Goal: Find specific page/section: Find specific page/section

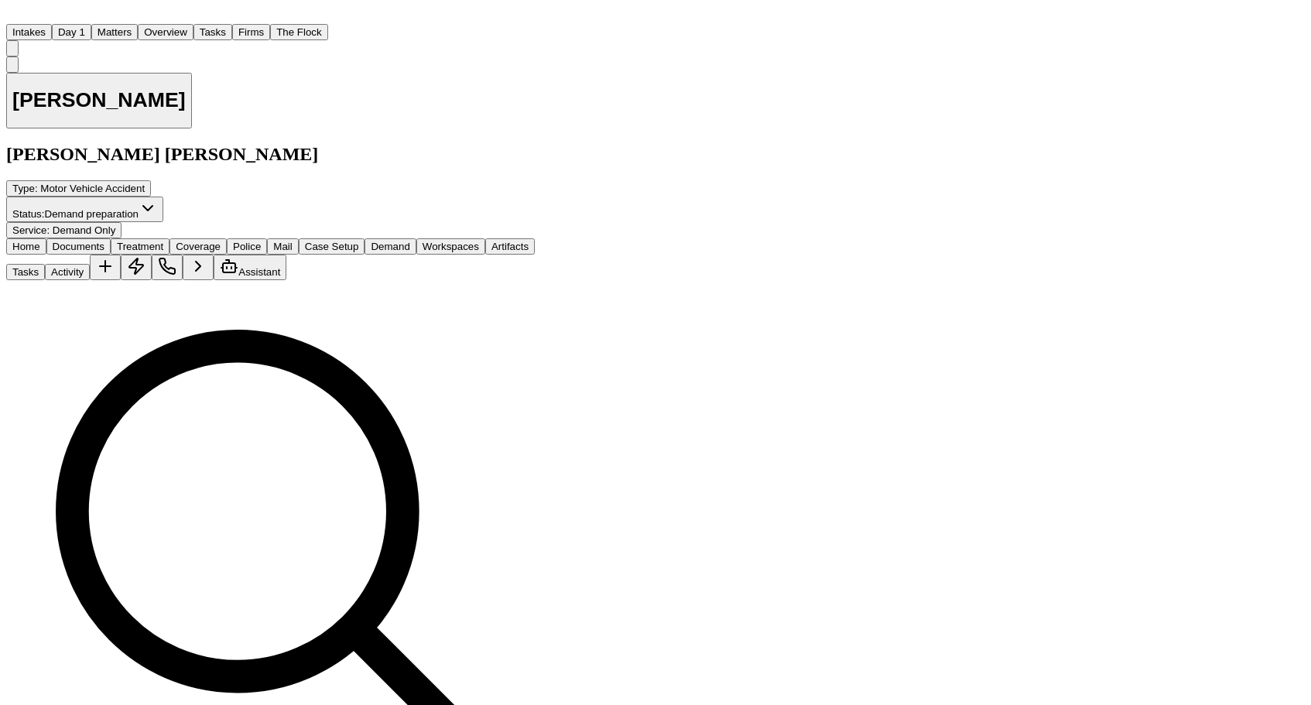
click at [130, 24] on button "Matters" at bounding box center [114, 32] width 46 height 16
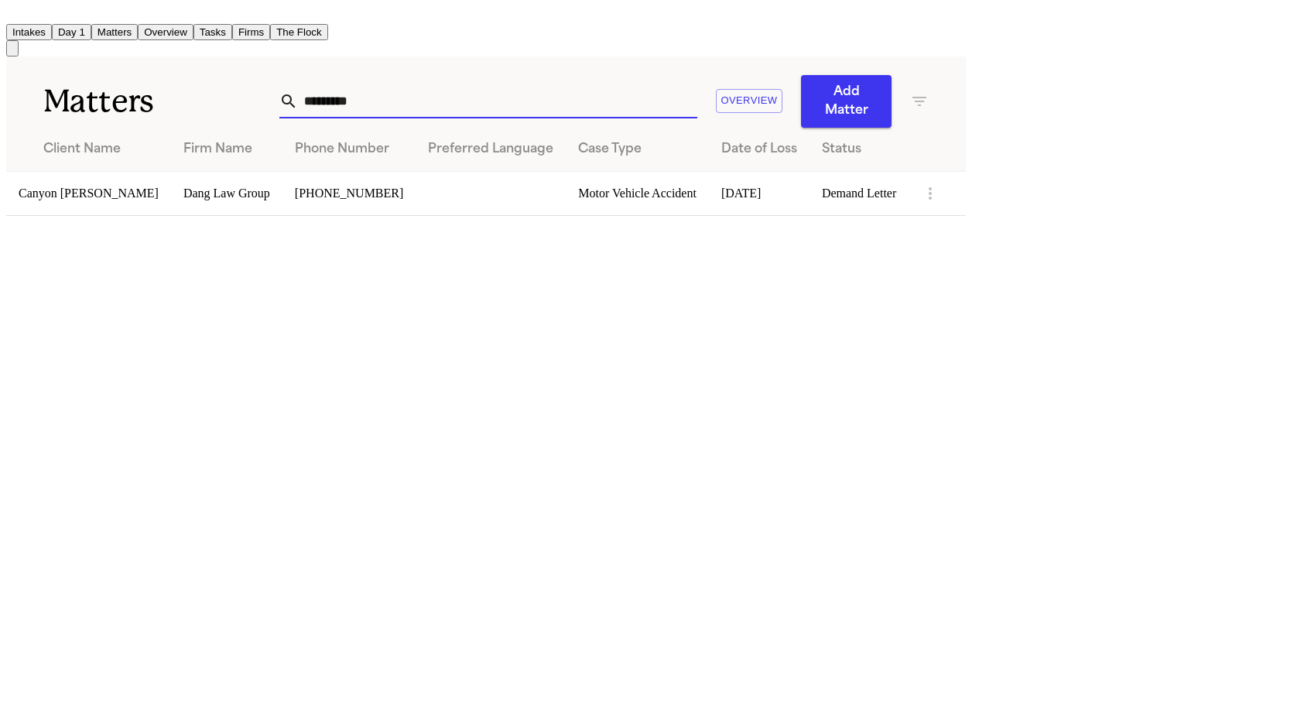
drag, startPoint x: 950, startPoint y: 62, endPoint x: 603, endPoint y: 16, distance: 350.4
click at [603, 16] on div "Intakes Day 1 Matters Overview Tasks Firms The Flock MA Matters ********* Overv…" at bounding box center [485, 111] width 959 height 210
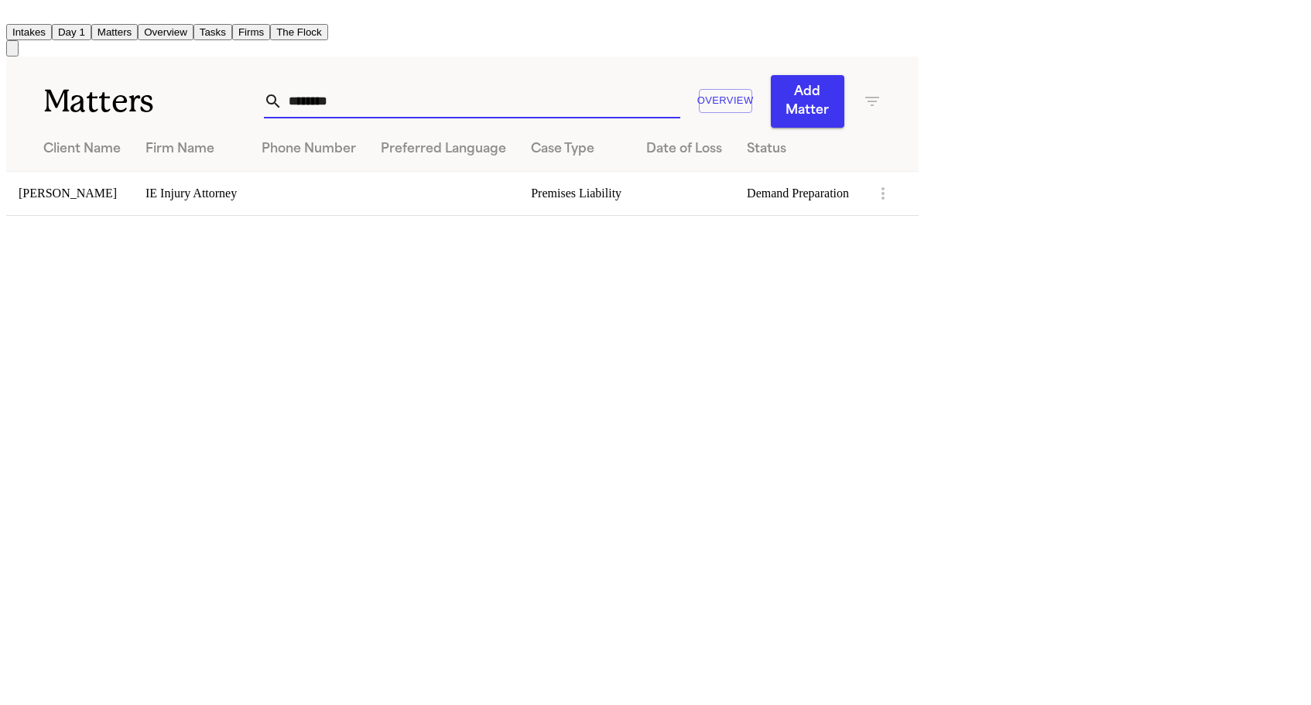
type input "********"
drag, startPoint x: 603, startPoint y: 16, endPoint x: 84, endPoint y: 142, distance: 533.5
click at [84, 171] on td "[PERSON_NAME]" at bounding box center [69, 193] width 127 height 44
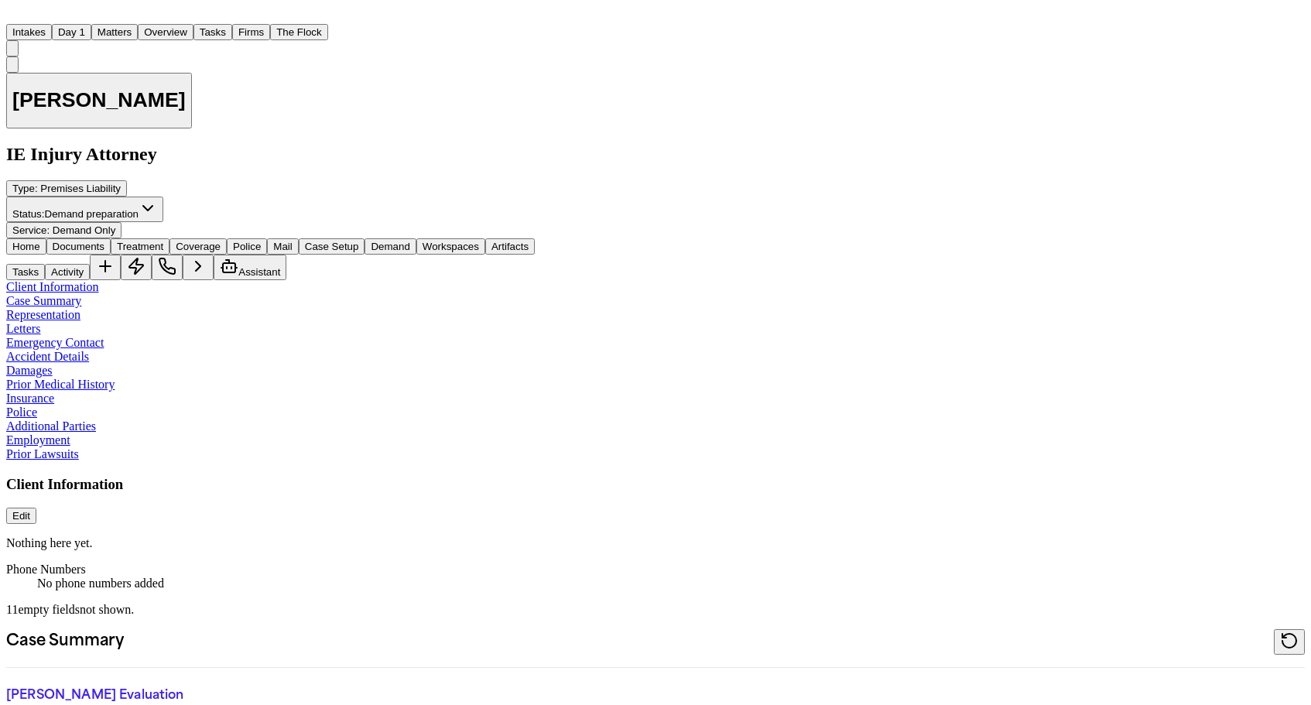
click at [66, 241] on span "Documents" at bounding box center [79, 247] width 52 height 12
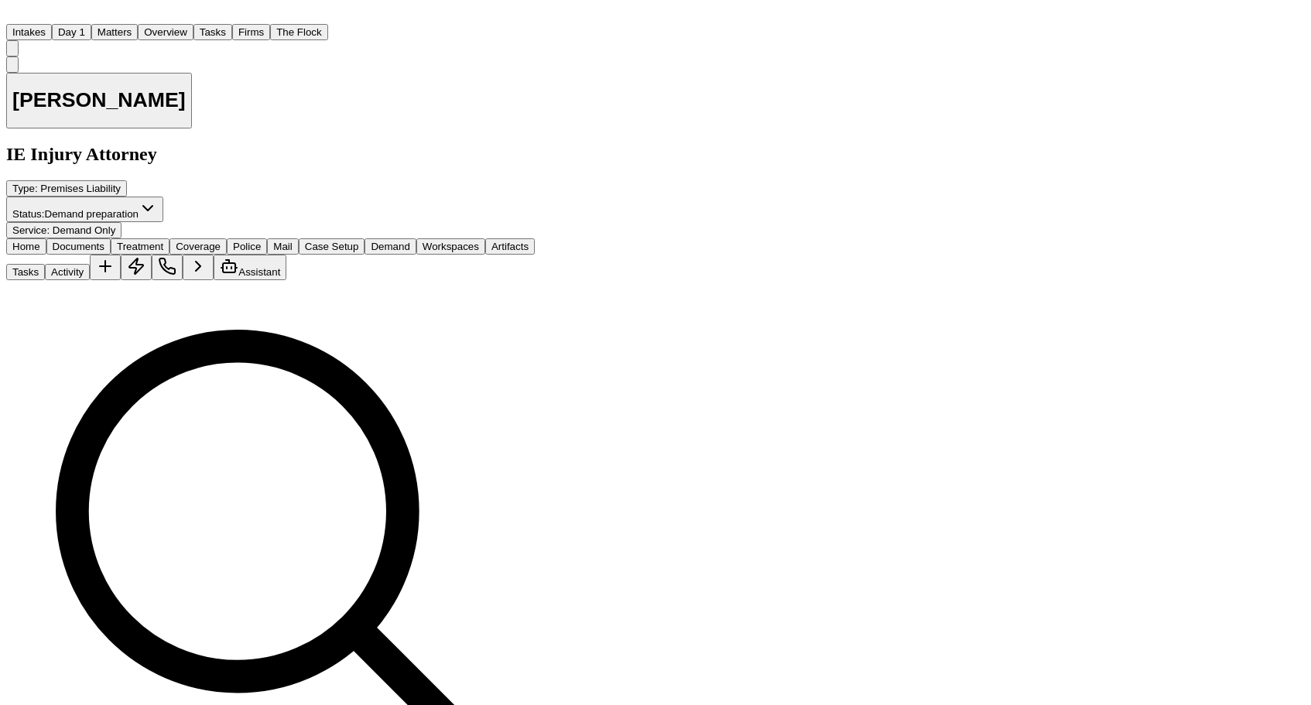
click at [433, 241] on span "Workspaces" at bounding box center [450, 247] width 56 height 12
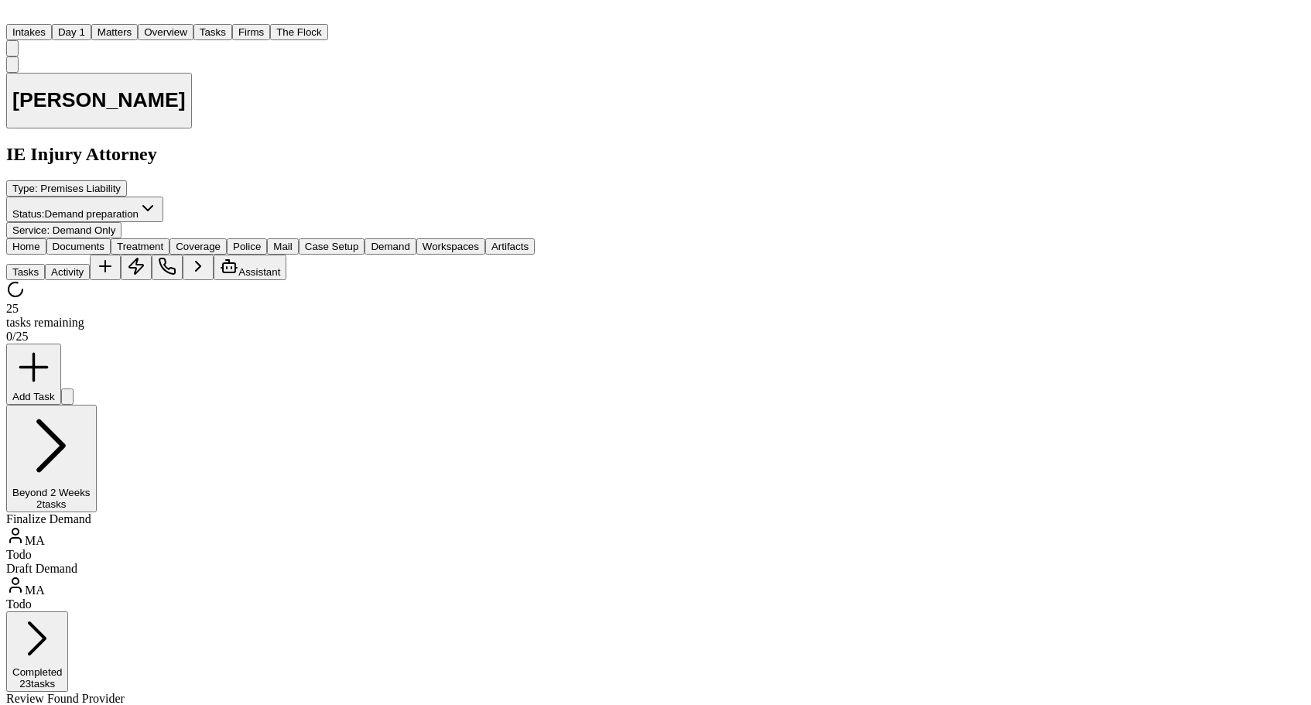
click at [371, 241] on span "Demand" at bounding box center [390, 247] width 39 height 12
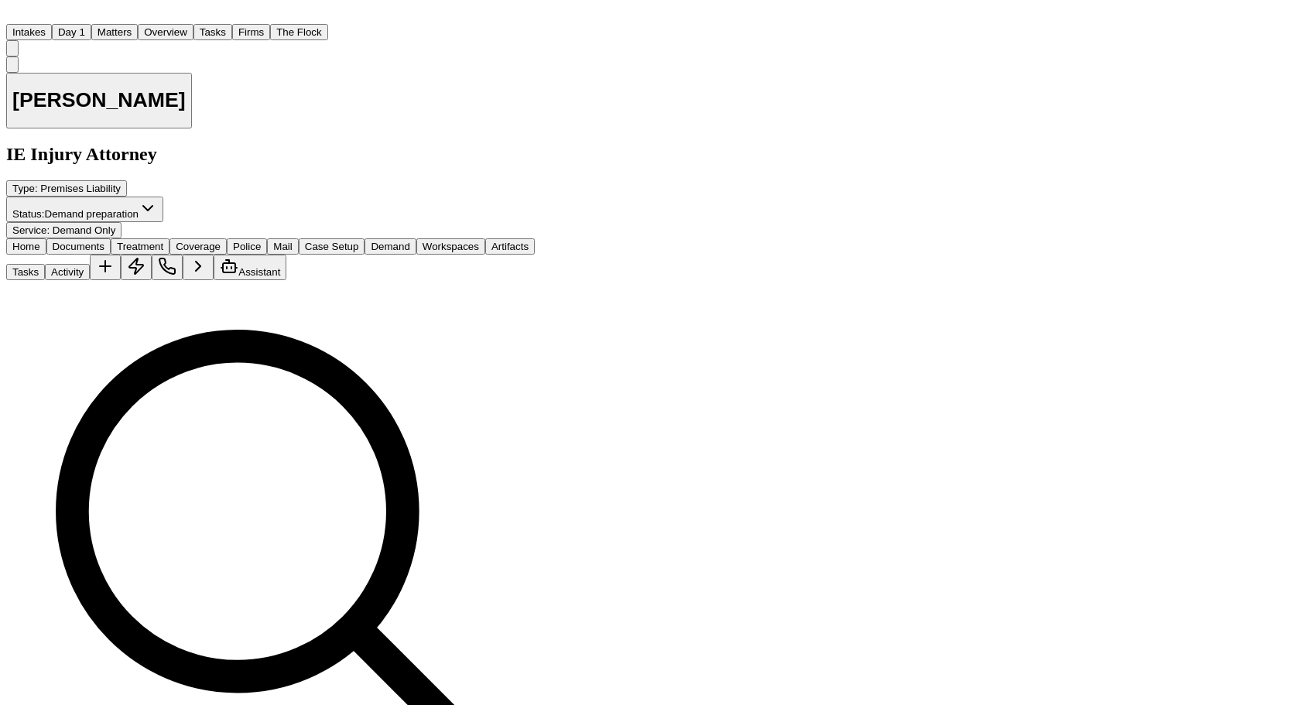
click at [67, 241] on span "Documents" at bounding box center [79, 247] width 52 height 12
type input "*"
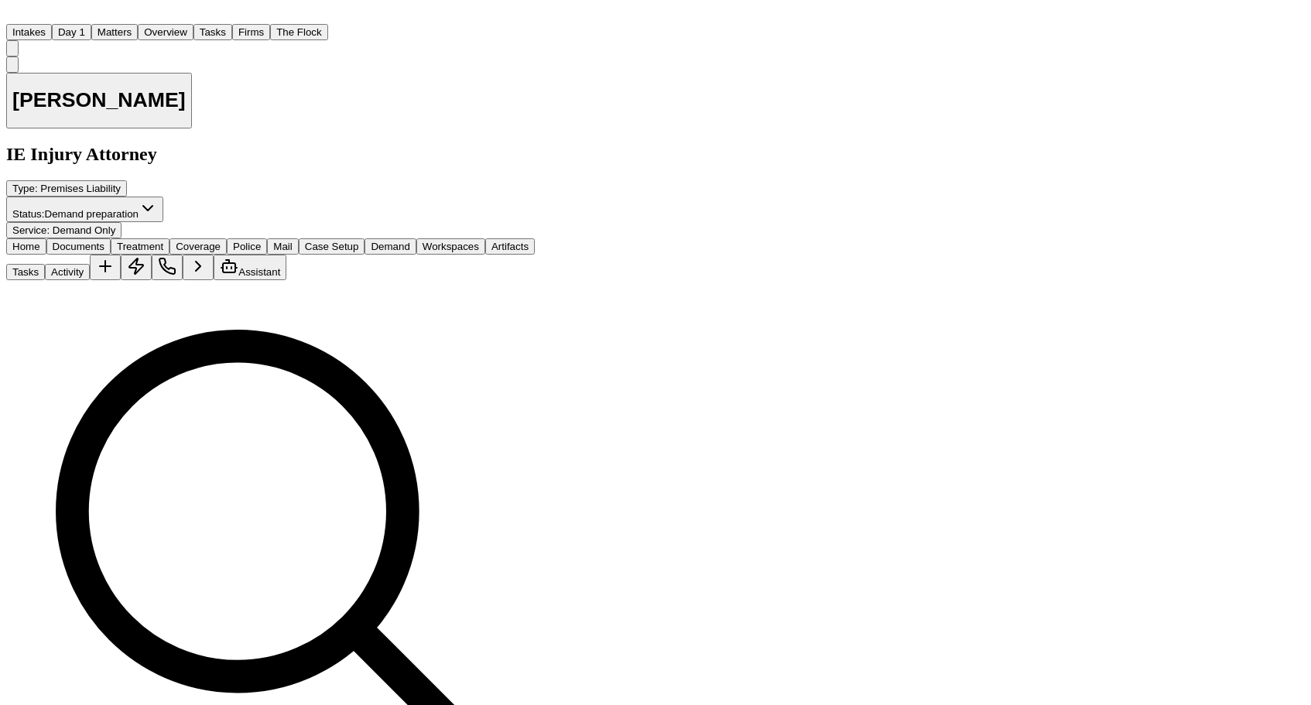
scroll to position [2205, 0]
click at [443, 241] on span "Workspaces" at bounding box center [450, 247] width 56 height 12
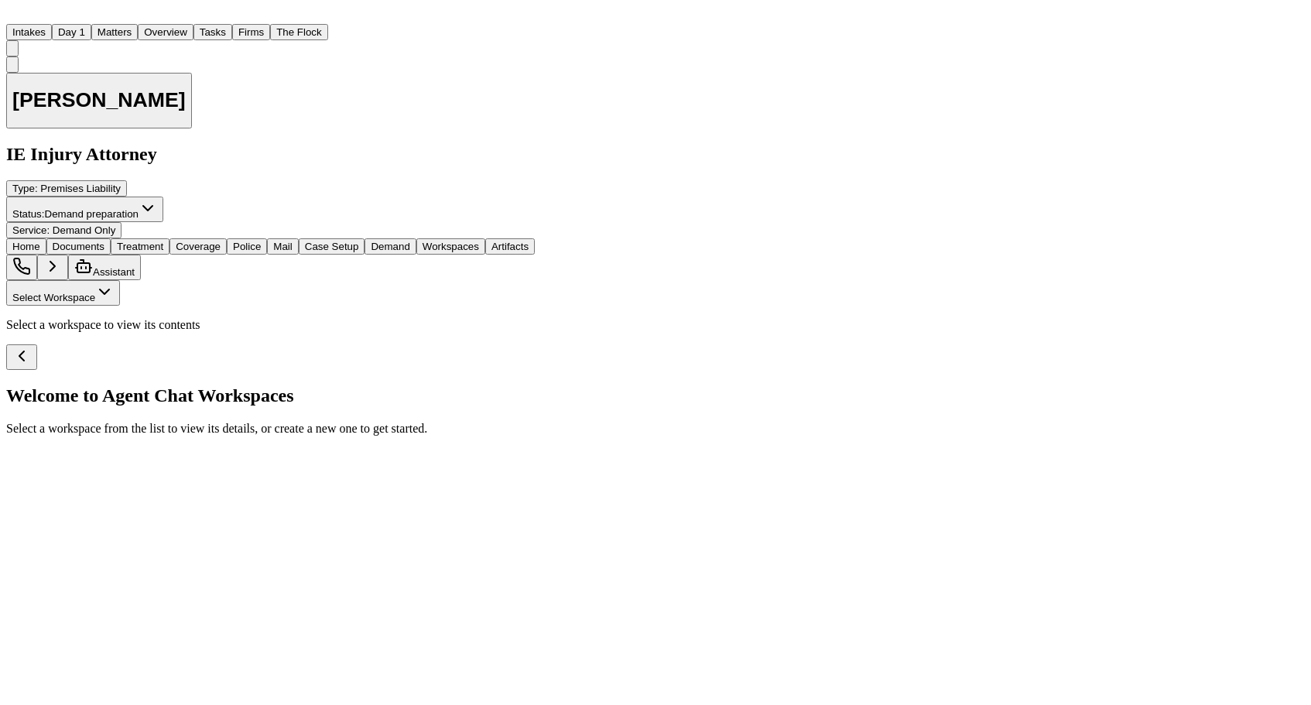
click at [370, 238] on div "Home Documents Treatment Coverage Police Mail Case Setup Demand Workspaces Arti…" at bounding box center [270, 259] width 528 height 42
click at [366, 238] on div "Home Documents Treatment Coverage Police Mail Case Setup Demand Workspaces Arti…" at bounding box center [270, 259] width 528 height 42
click at [371, 241] on span "Demand" at bounding box center [390, 247] width 39 height 12
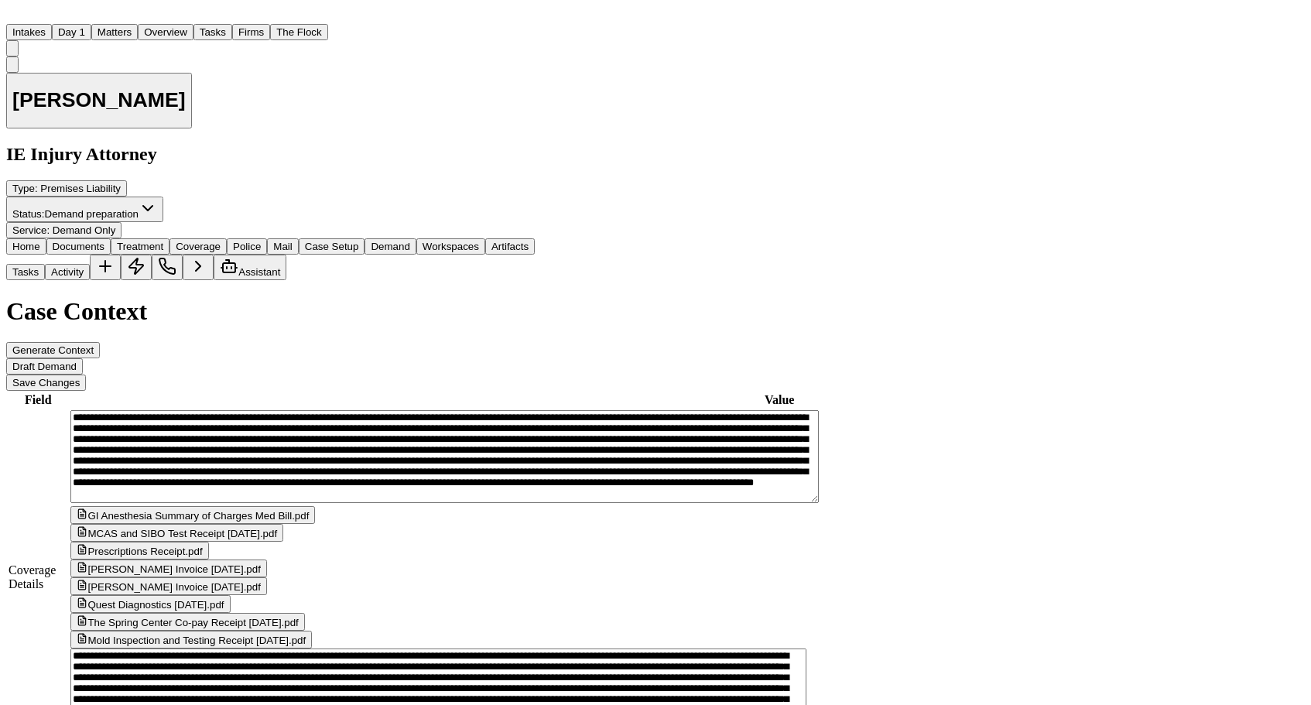
scroll to position [170, 0]
